Goal: Download file/media: Obtain a digital file from the website

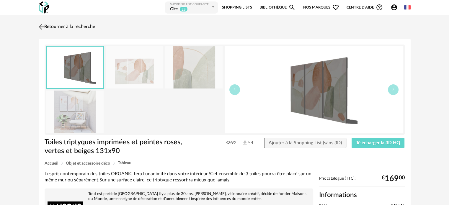
click at [76, 25] on link "Retourner à la recherche" at bounding box center [66, 26] width 58 height 13
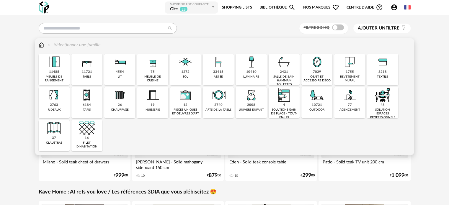
click at [250, 71] on div "10410" at bounding box center [251, 72] width 10 height 4
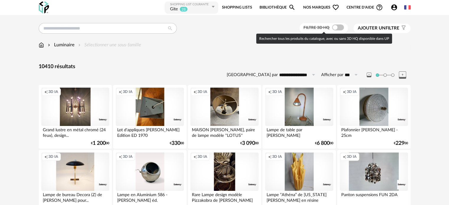
click at [337, 27] on span at bounding box center [338, 28] width 12 height 6
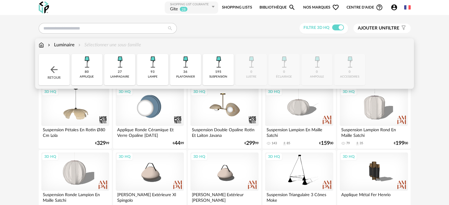
click at [89, 66] on img at bounding box center [87, 62] width 16 height 16
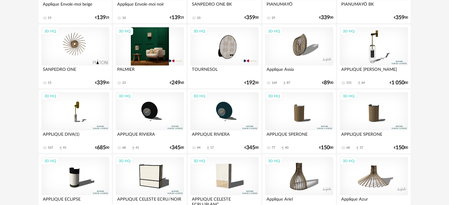
scroll to position [530, 0]
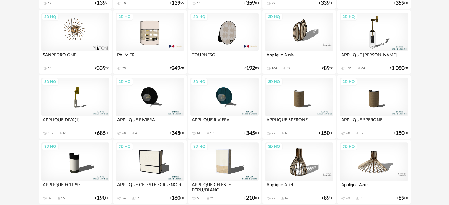
click at [76, 99] on div "3D HQ" at bounding box center [75, 97] width 68 height 38
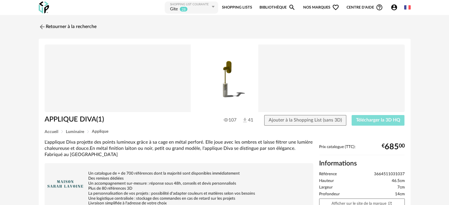
click at [361, 119] on span "Télécharger la 3D HQ" at bounding box center [378, 120] width 44 height 5
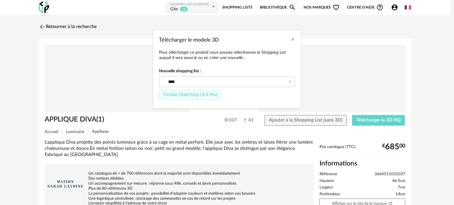
click at [186, 92] on button "Fichier SketchUp (3,4 Mo)" at bounding box center [190, 95] width 63 height 11
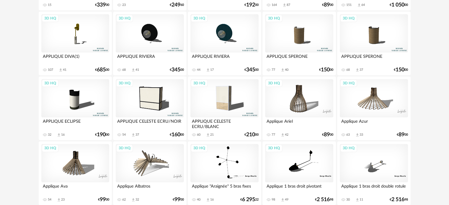
scroll to position [619, 0]
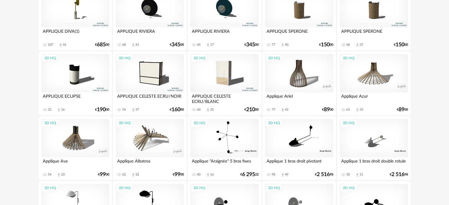
click at [227, 77] on div "3D HQ" at bounding box center [225, 73] width 68 height 38
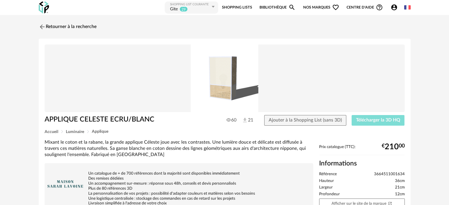
click at [378, 120] on span "Télécharger la 3D HQ" at bounding box center [378, 120] width 44 height 5
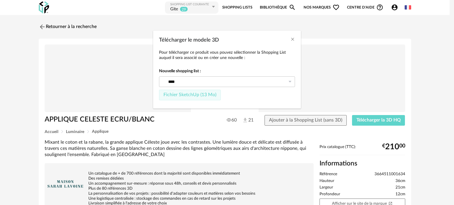
click at [196, 94] on span "Fichier SketchUp (13 Mo)" at bounding box center [189, 94] width 53 height 5
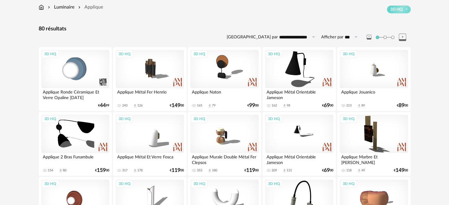
scroll to position [59, 0]
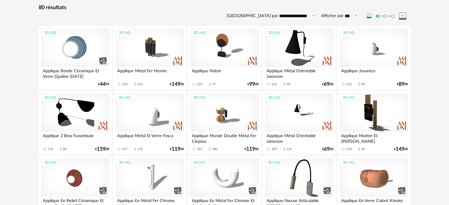
click at [313, 15] on icon at bounding box center [313, 15] width 7 height 9
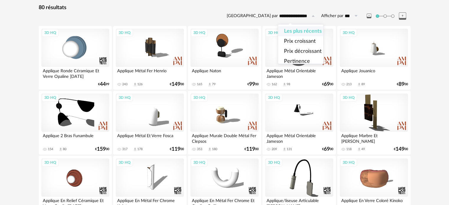
click at [301, 30] on span "Les plus récents" at bounding box center [303, 31] width 38 height 5
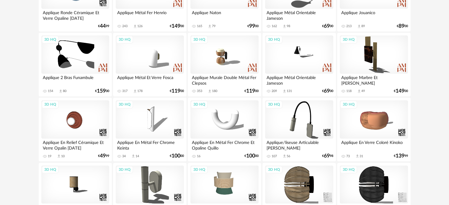
scroll to position [118, 0]
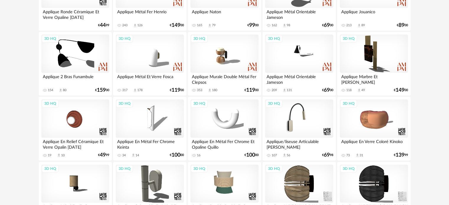
click at [288, 125] on div "3D HQ" at bounding box center [299, 119] width 68 height 38
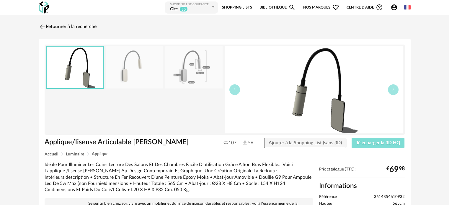
click at [374, 143] on span "Télécharger la 3D HQ" at bounding box center [378, 143] width 44 height 5
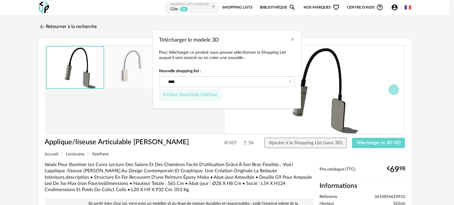
click at [188, 92] on button "Fichier SketchUp (760 ko)" at bounding box center [190, 95] width 62 height 11
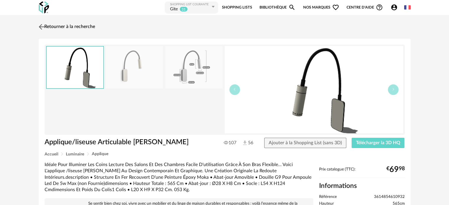
click at [77, 25] on link "Retourner à la recherche" at bounding box center [66, 26] width 58 height 13
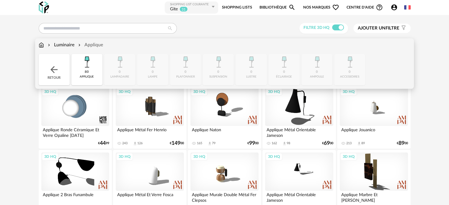
click at [42, 46] on img at bounding box center [41, 45] width 5 height 7
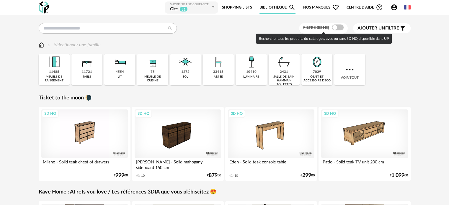
click at [337, 27] on span at bounding box center [338, 28] width 12 height 6
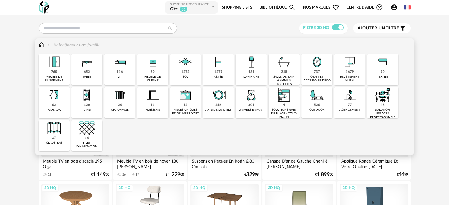
click at [313, 72] on div "737 objet et accessoire déco" at bounding box center [317, 69] width 31 height 31
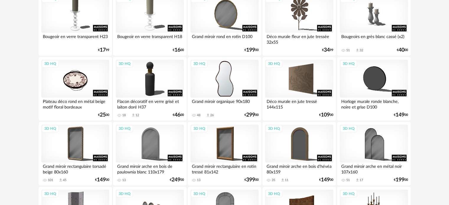
scroll to position [946, 0]
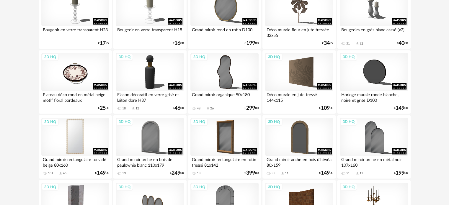
click at [76, 139] on div "3D HQ" at bounding box center [75, 137] width 68 height 38
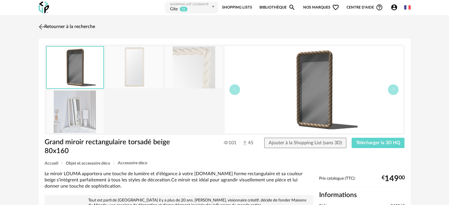
click at [62, 24] on link "Retourner à la recherche" at bounding box center [66, 26] width 58 height 13
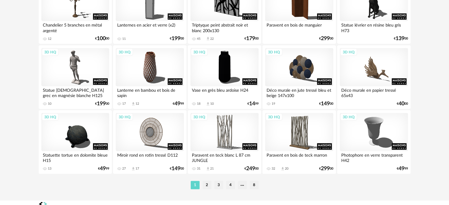
scroll to position [1219, 0]
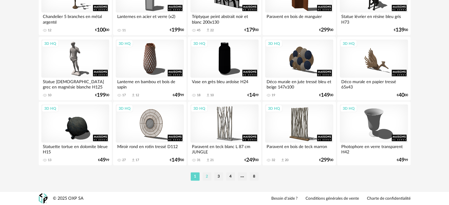
click at [206, 175] on li "2" at bounding box center [207, 177] width 9 height 8
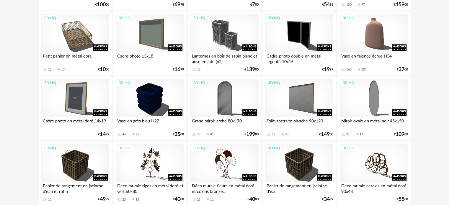
scroll to position [798, 0]
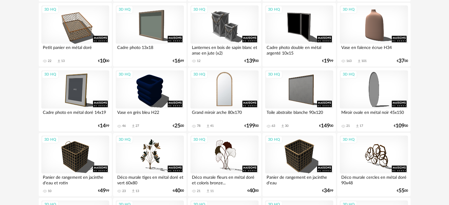
click at [223, 97] on div "3D HQ" at bounding box center [225, 89] width 68 height 38
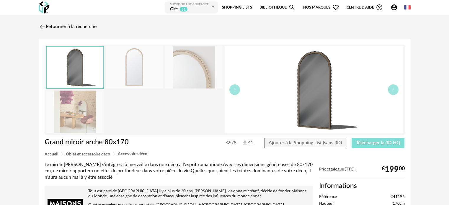
click at [369, 142] on span "Télécharger la 3D HQ" at bounding box center [378, 143] width 44 height 5
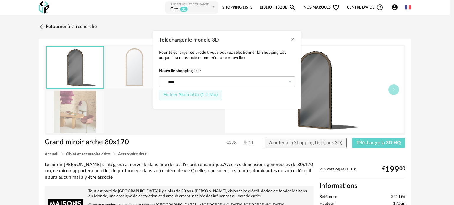
click at [207, 92] on button "Fichier SketchUp (1,4 Mo)" at bounding box center [190, 95] width 63 height 11
